Goal: Check status: Check status

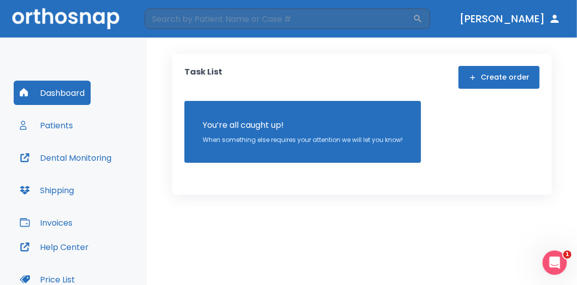
click at [65, 121] on button "Patients" at bounding box center [46, 125] width 65 height 24
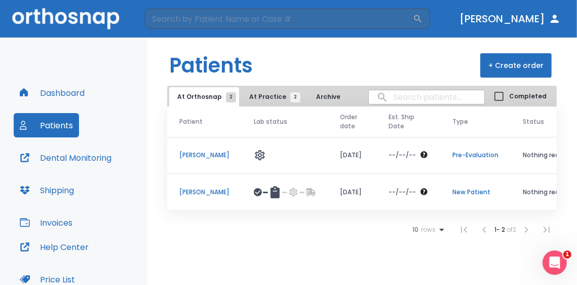
click at [197, 158] on p "[PERSON_NAME]" at bounding box center [204, 154] width 50 height 9
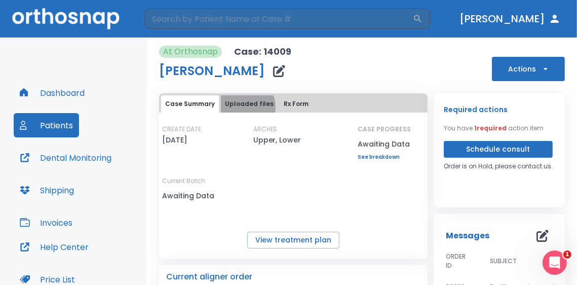
click at [240, 107] on button "Uploaded files" at bounding box center [249, 103] width 57 height 17
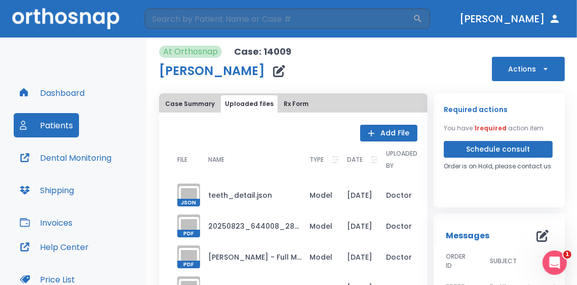
scroll to position [51, 0]
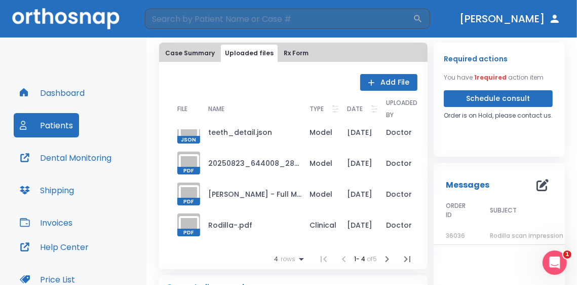
drag, startPoint x: 32, startPoint y: 109, endPoint x: 36, endPoint y: 117, distance: 8.6
click at [30, 119] on div "Dashboard Patients Dental Monitoring Shipping Invoices" at bounding box center [74, 158] width 120 height 154
click at [50, 124] on button "Patients" at bounding box center [46, 125] width 65 height 24
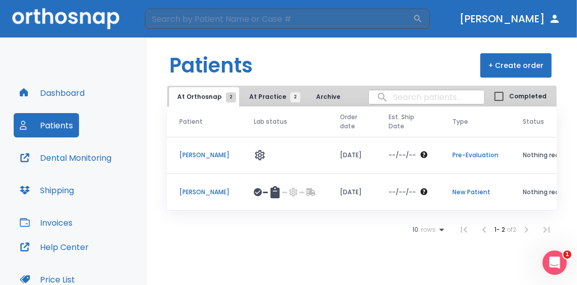
click at [223, 158] on p "[PERSON_NAME]" at bounding box center [204, 154] width 50 height 9
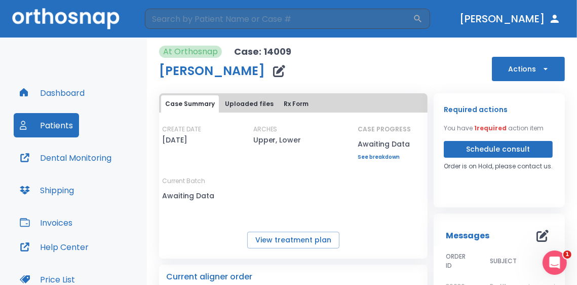
click at [240, 104] on button "Uploaded files" at bounding box center [249, 103] width 57 height 17
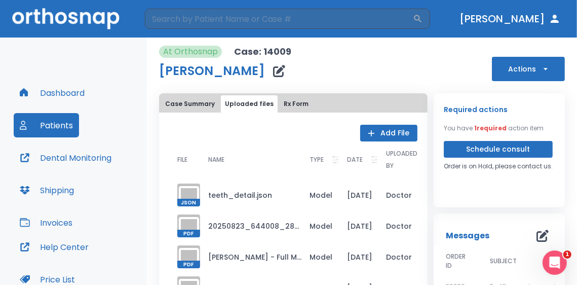
click at [380, 76] on div "At Orthosnap Case: 14009 [PERSON_NAME] Actions" at bounding box center [362, 63] width 406 height 35
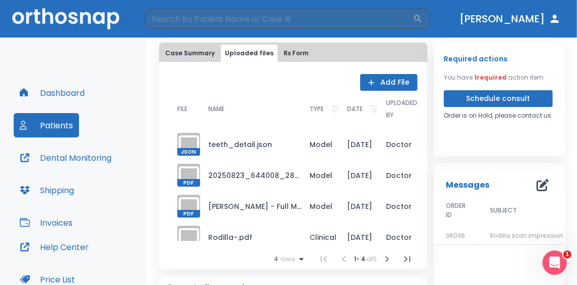
click at [184, 141] on icon at bounding box center [189, 144] width 24 height 24
click at [140, 60] on div "Dashboard Patients Dental Monitoring Shipping Invoices Help Center Price List A…" at bounding box center [73, 203] width 147 height 333
click at [113, 68] on div "Dashboard Patients Dental Monitoring Shipping Invoices Help Center Price List A…" at bounding box center [73, 203] width 147 height 333
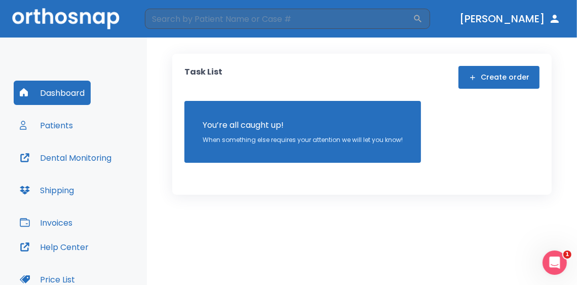
click at [79, 45] on div "Dashboard Patients Dental Monitoring Shipping Invoices Help Center Price List A…" at bounding box center [73, 203] width 147 height 333
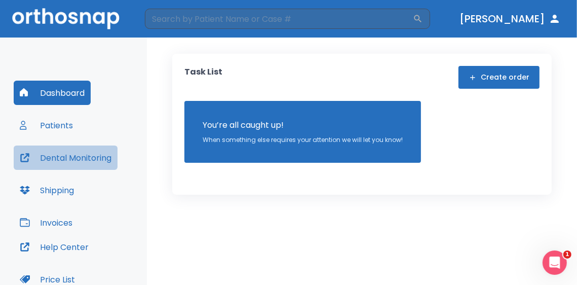
click at [74, 153] on button "Dental Monitoring" at bounding box center [66, 157] width 104 height 24
